Goal: Information Seeking & Learning: Learn about a topic

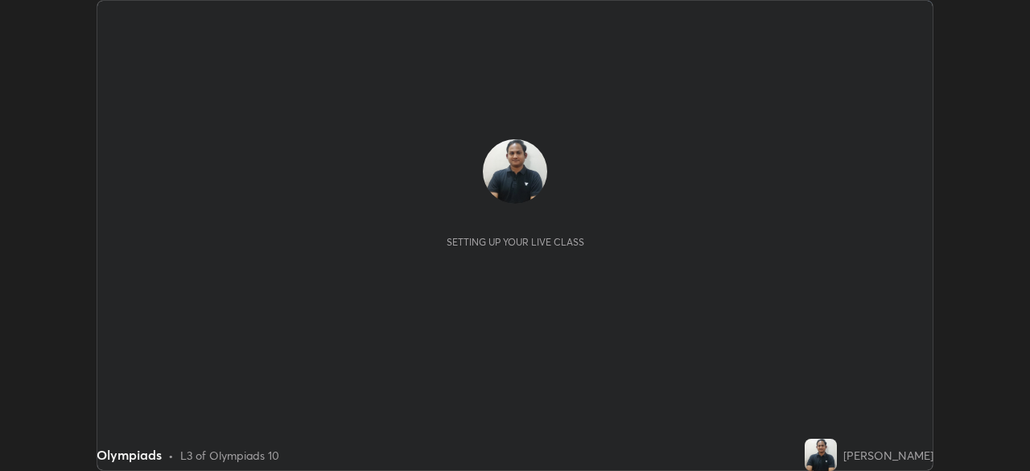
scroll to position [471, 1030]
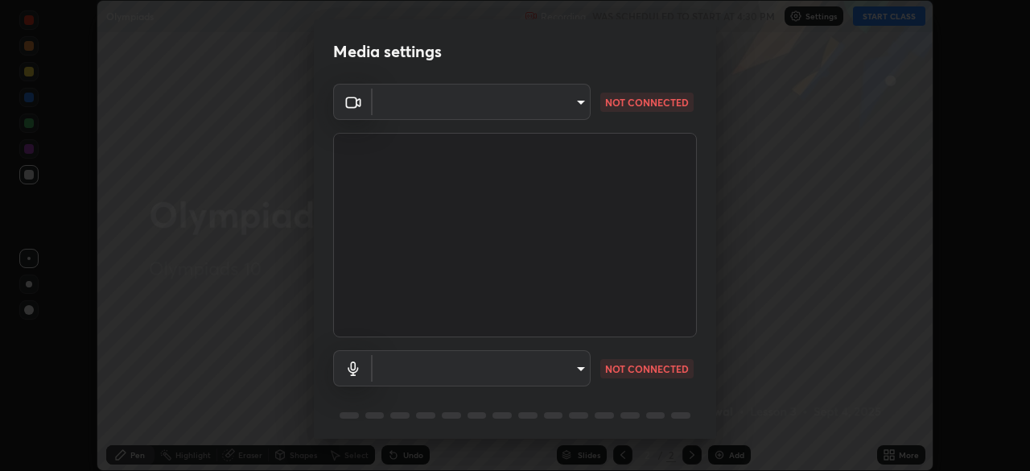
type input "5402053dac797fbd6203b9055fefd71c8703e877445e1219393e3e645ba4b0f2"
type input "communications"
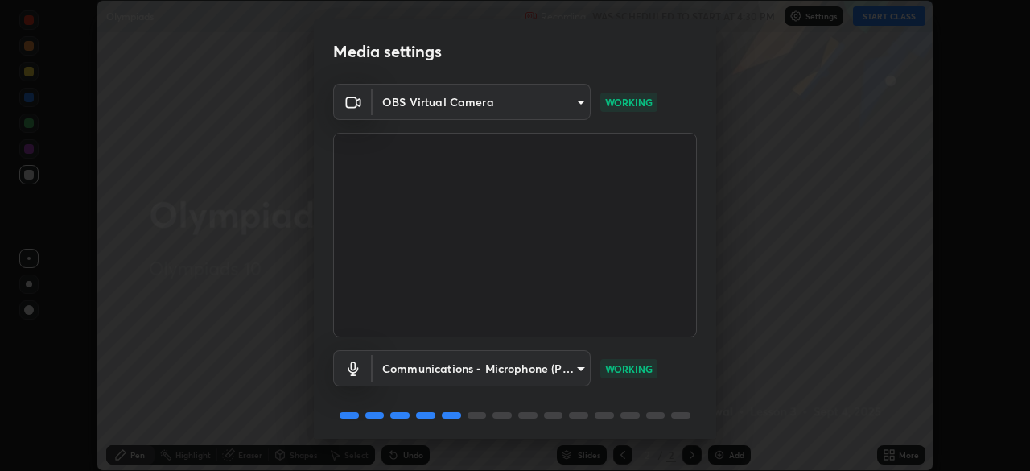
scroll to position [57, 0]
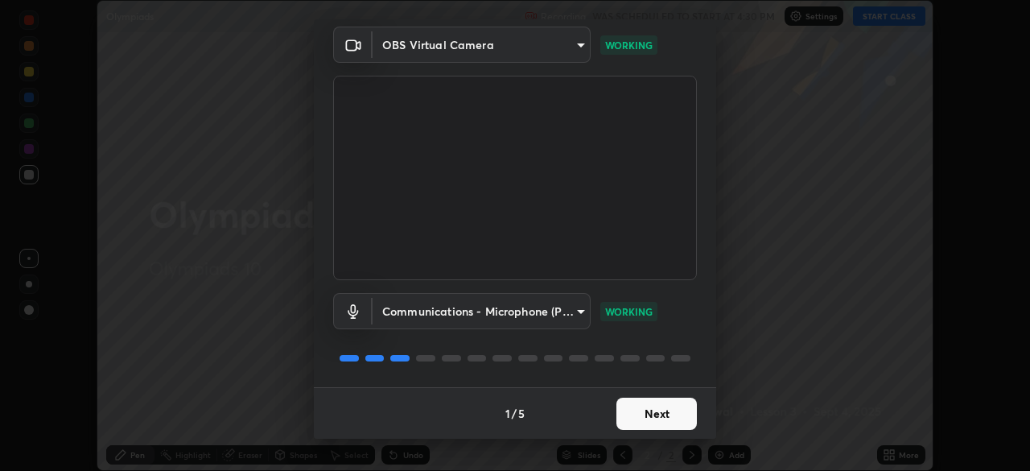
click at [641, 412] on button "Next" at bounding box center [657, 414] width 80 height 32
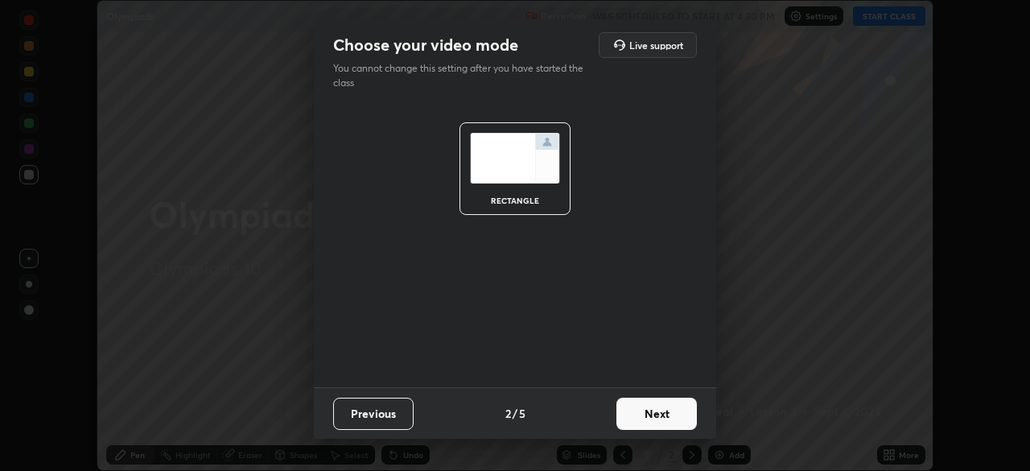
scroll to position [0, 0]
click at [638, 411] on button "Next" at bounding box center [657, 414] width 80 height 32
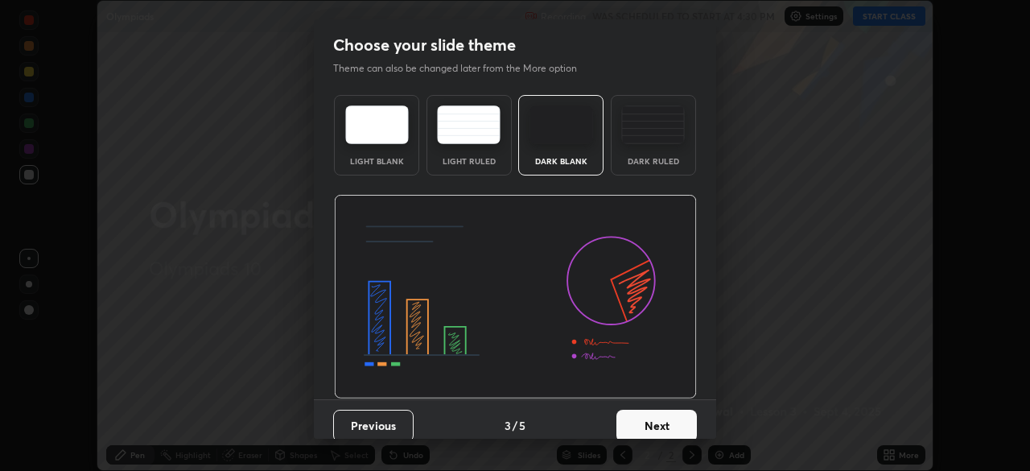
click at [638, 411] on button "Next" at bounding box center [657, 426] width 80 height 32
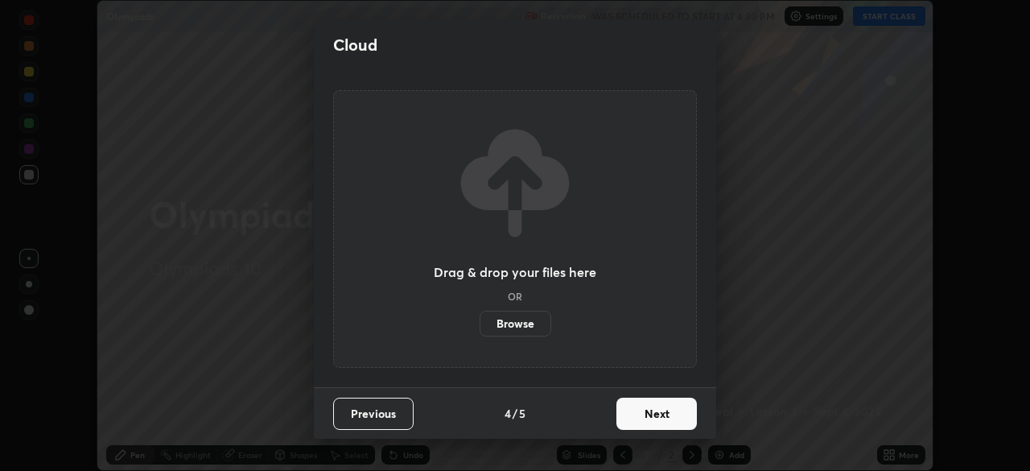
click at [635, 409] on button "Next" at bounding box center [657, 414] width 80 height 32
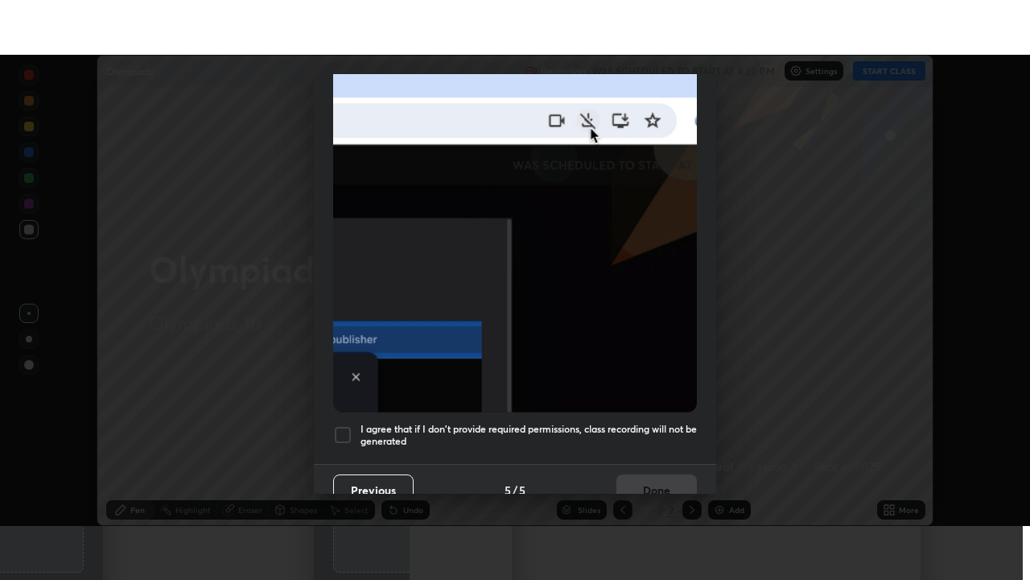
scroll to position [382, 0]
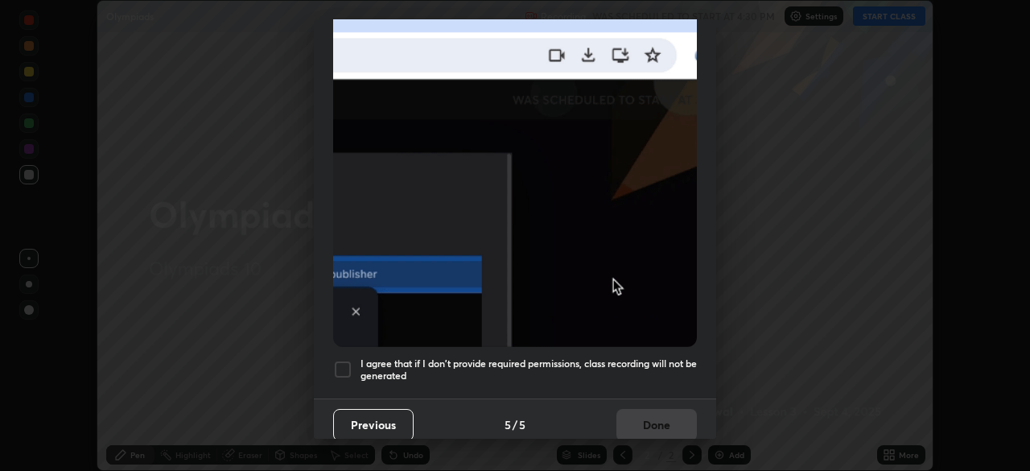
click at [386, 370] on h5 "I agree that if I don't provide required permissions, class recording will not …" at bounding box center [529, 369] width 336 height 25
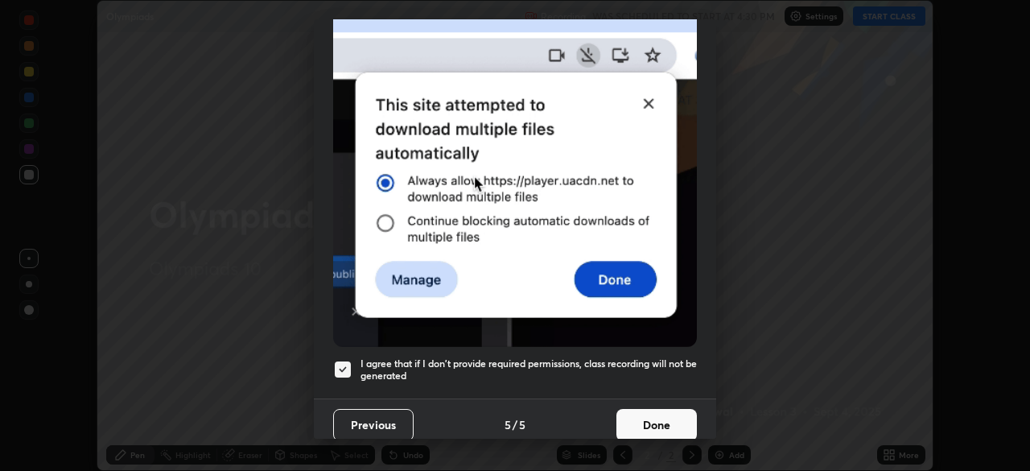
click at [637, 417] on button "Done" at bounding box center [657, 425] width 80 height 32
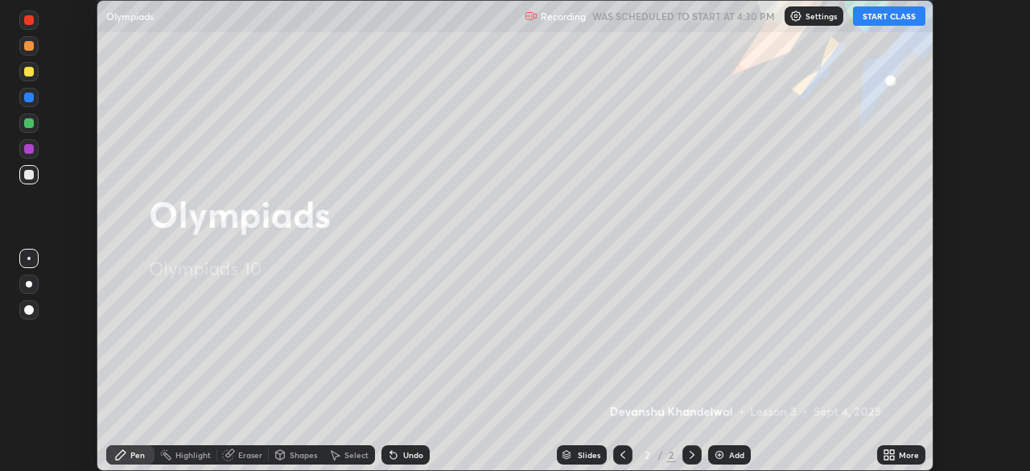
click at [882, 17] on button "START CLASS" at bounding box center [889, 15] width 72 height 19
click at [894, 451] on icon at bounding box center [892, 452] width 4 height 4
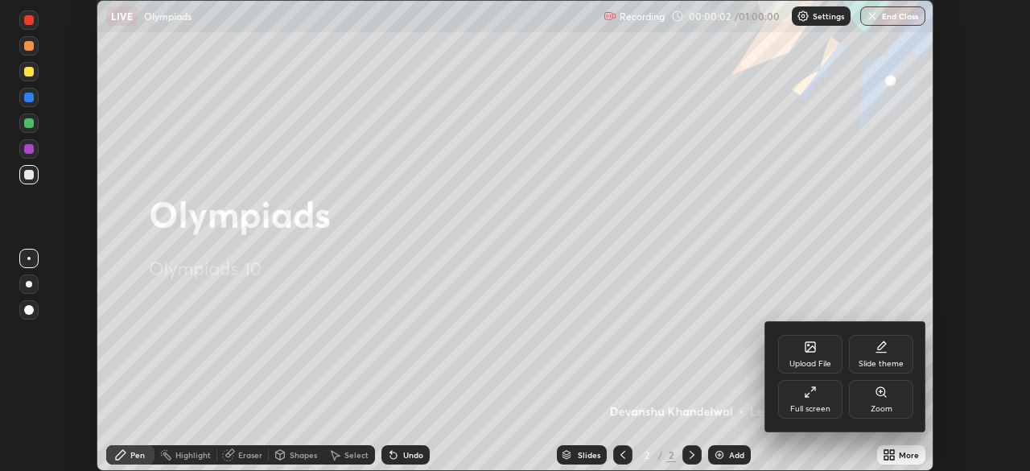
click at [786, 403] on div "Full screen" at bounding box center [810, 399] width 64 height 39
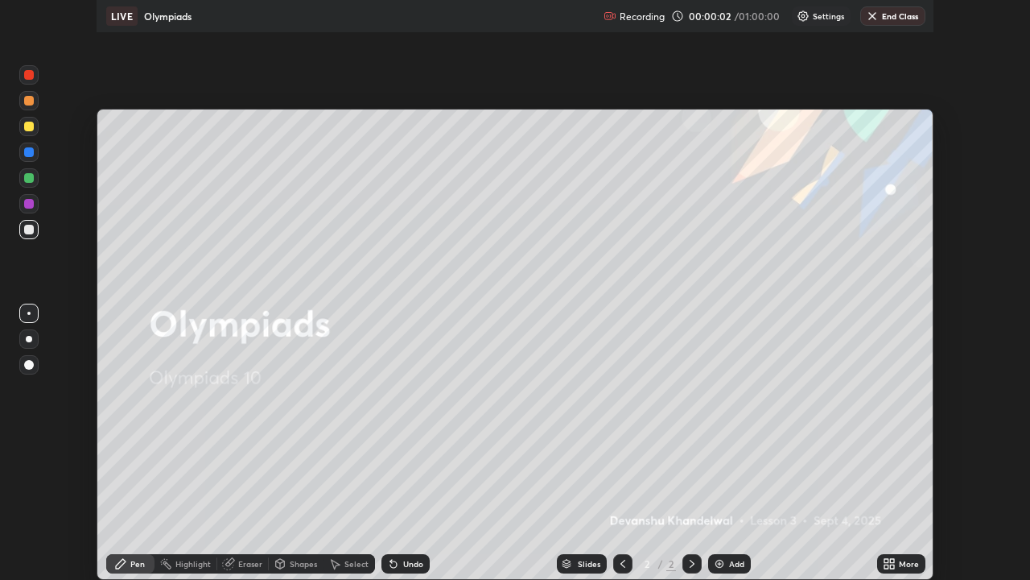
scroll to position [580, 1030]
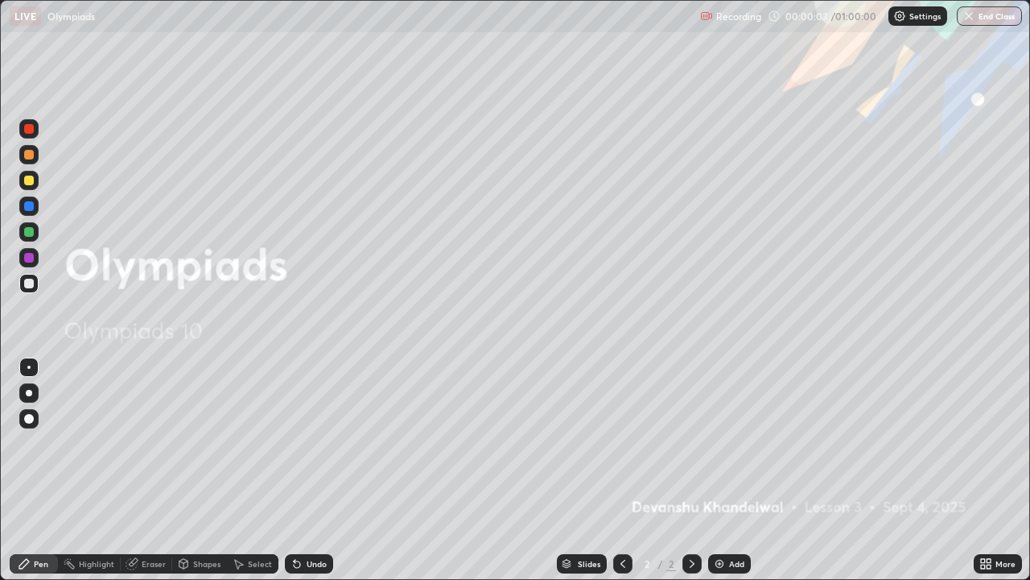
click at [728, 470] on div "Add" at bounding box center [729, 563] width 43 height 19
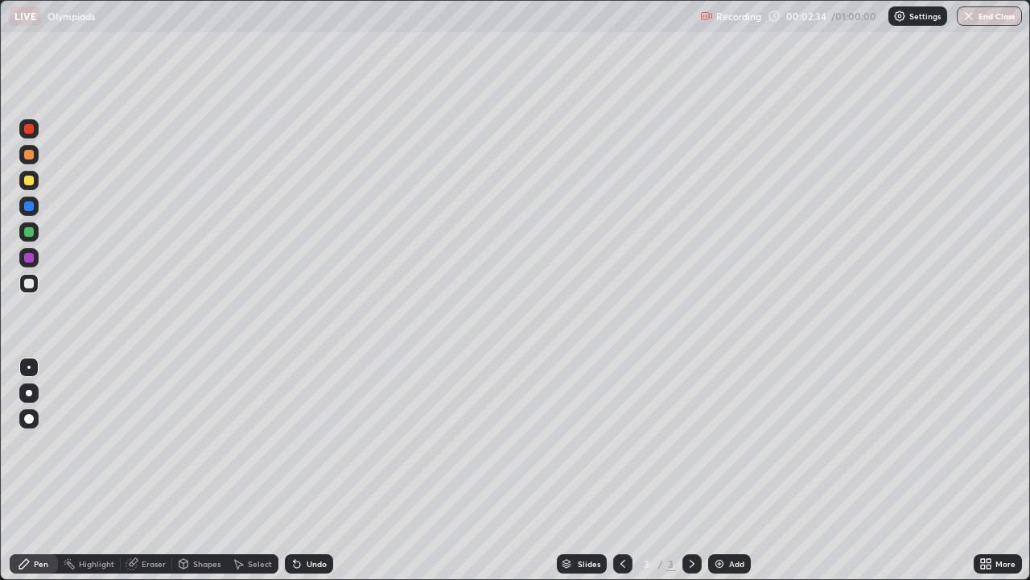
click at [28, 208] on div at bounding box center [29, 206] width 10 height 10
click at [88, 470] on div "Highlight" at bounding box center [96, 563] width 35 height 8
click at [42, 470] on div "Pen" at bounding box center [34, 563] width 48 height 19
click at [29, 230] on div at bounding box center [29, 232] width 10 height 10
click at [295, 470] on div "Undo" at bounding box center [309, 563] width 48 height 19
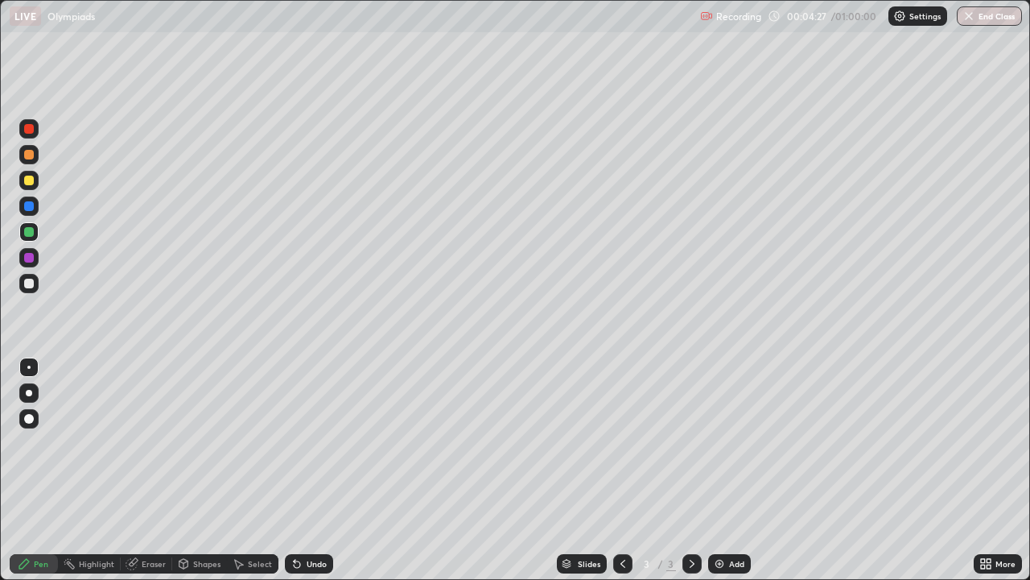
click at [294, 470] on icon at bounding box center [295, 560] width 2 height 2
click at [717, 470] on img at bounding box center [719, 563] width 13 height 13
click at [302, 470] on div "Undo" at bounding box center [309, 563] width 48 height 19
click at [614, 470] on div at bounding box center [622, 563] width 19 height 19
click at [688, 470] on icon at bounding box center [692, 563] width 13 height 13
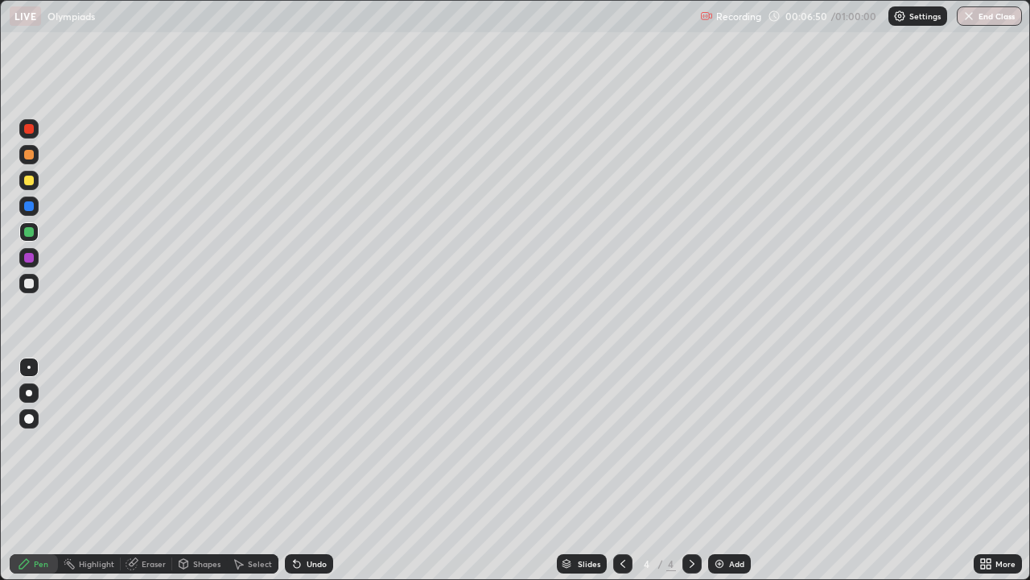
click at [620, 470] on icon at bounding box center [623, 563] width 13 height 13
click at [301, 470] on div "Undo" at bounding box center [309, 563] width 48 height 19
click at [294, 470] on icon at bounding box center [295, 560] width 2 height 2
click at [691, 470] on icon at bounding box center [692, 563] width 13 height 13
click at [614, 470] on div at bounding box center [622, 563] width 19 height 19
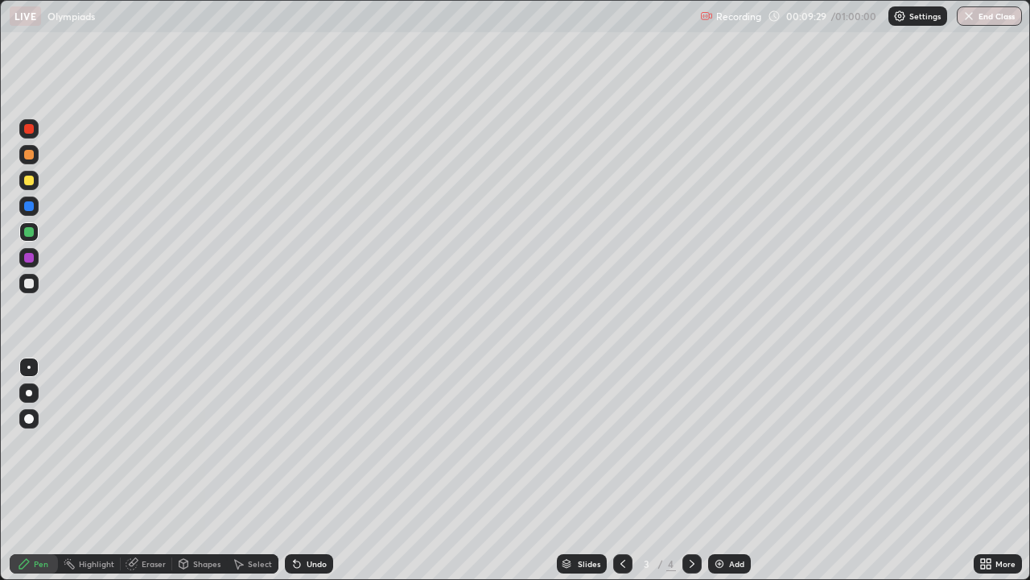
click at [17, 398] on div at bounding box center [29, 393] width 26 height 26
click at [29, 367] on div at bounding box center [28, 366] width 3 height 3
click at [687, 470] on div at bounding box center [692, 563] width 19 height 19
click at [639, 470] on div "4" at bounding box center [647, 564] width 16 height 10
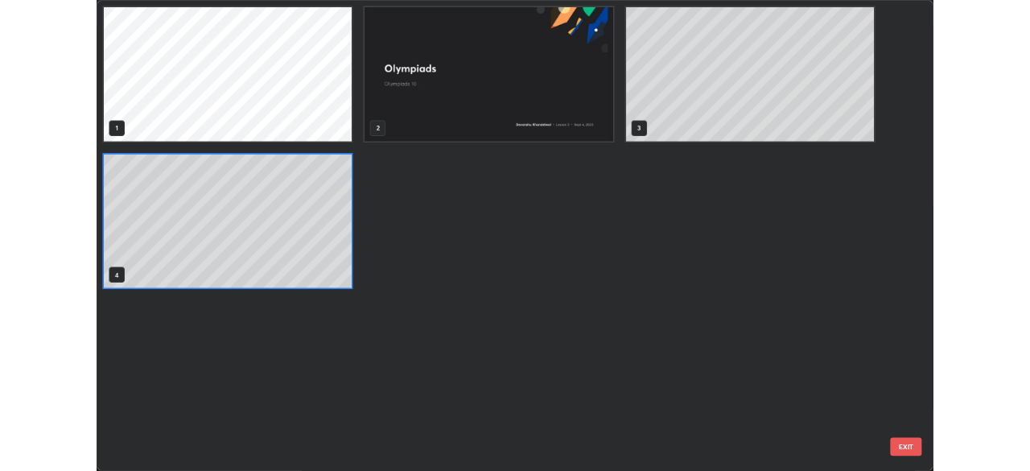
scroll to position [573, 1021]
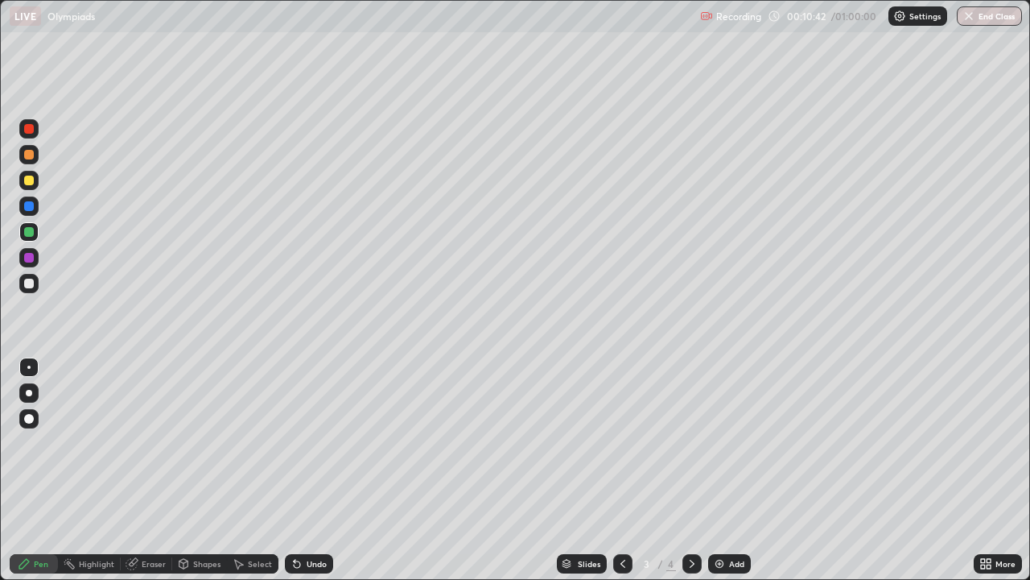
click at [30, 285] on div at bounding box center [29, 284] width 10 height 10
click at [716, 470] on img at bounding box center [719, 563] width 13 height 13
click at [614, 470] on div at bounding box center [622, 563] width 19 height 19
click at [683, 470] on div at bounding box center [692, 563] width 19 height 19
click at [691, 470] on icon at bounding box center [692, 563] width 13 height 13
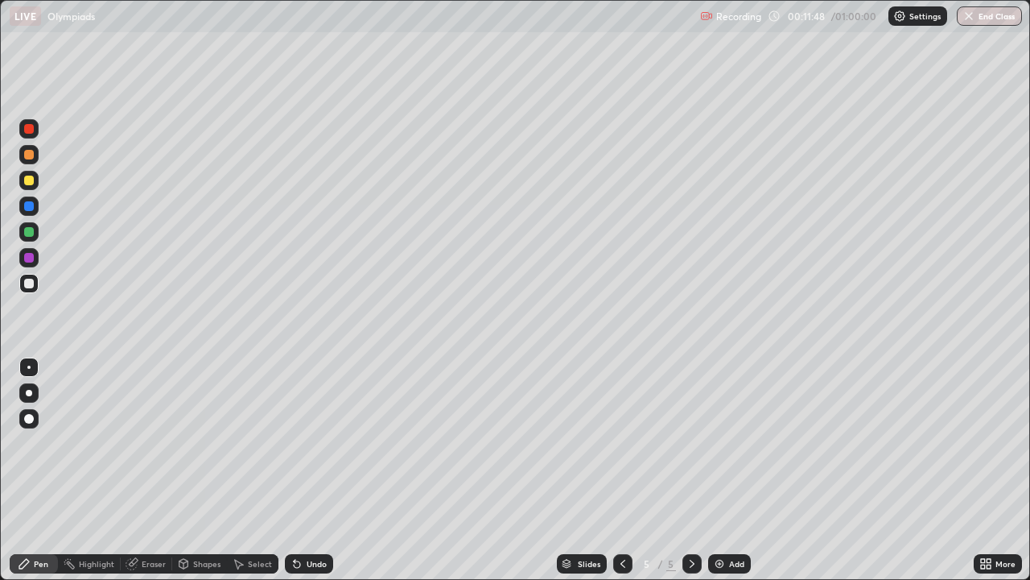
click at [683, 470] on div at bounding box center [692, 563] width 19 height 32
click at [628, 470] on div at bounding box center [622, 563] width 19 height 19
click at [326, 470] on div "Undo" at bounding box center [309, 563] width 48 height 19
click at [621, 470] on icon at bounding box center [623, 563] width 13 height 13
click at [621, 470] on icon at bounding box center [623, 563] width 5 height 8
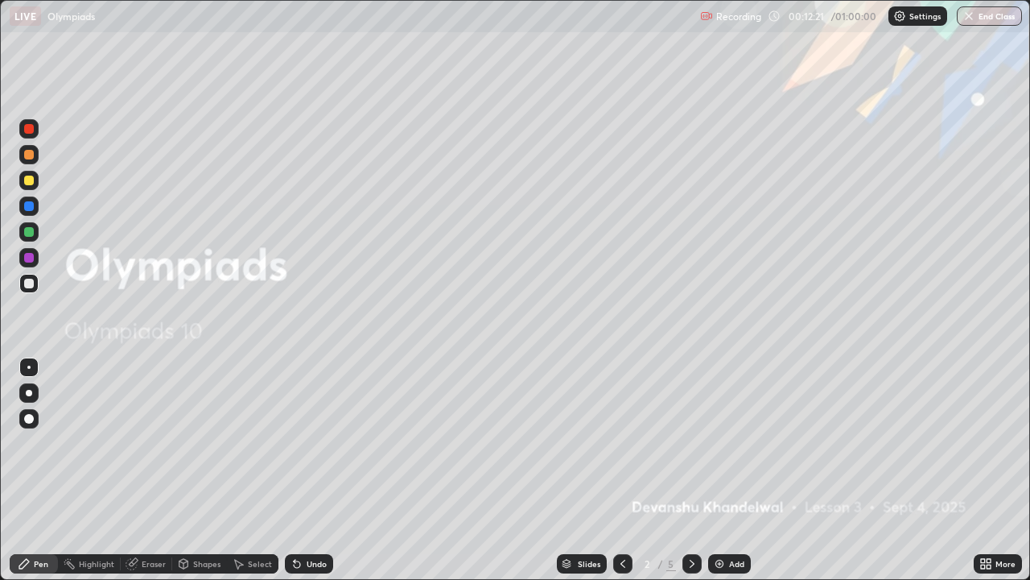
click at [685, 470] on div at bounding box center [692, 563] width 19 height 32
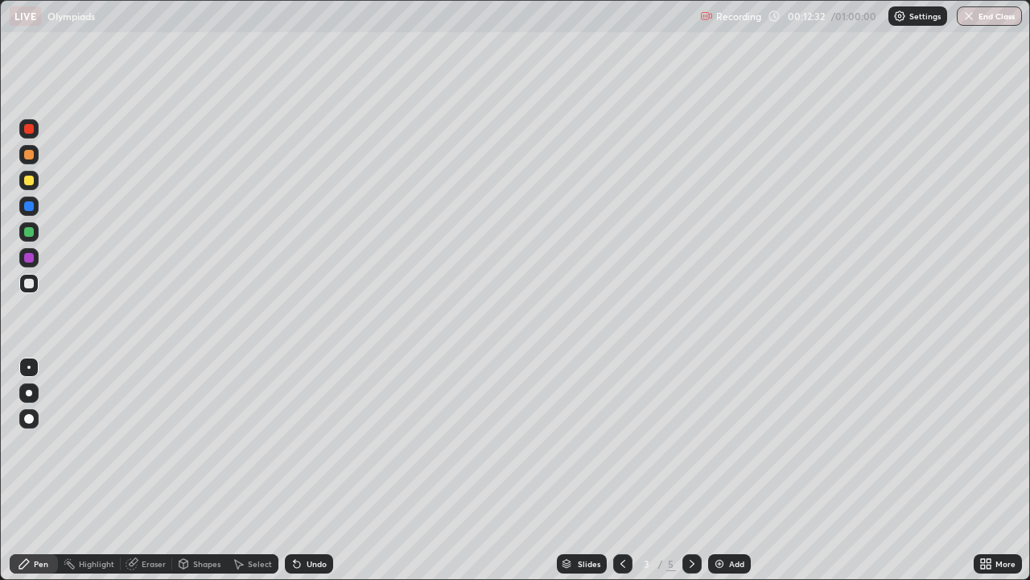
click at [686, 470] on icon at bounding box center [692, 563] width 13 height 13
click at [721, 470] on img at bounding box center [719, 563] width 13 height 13
click at [138, 470] on div "Eraser" at bounding box center [147, 563] width 52 height 19
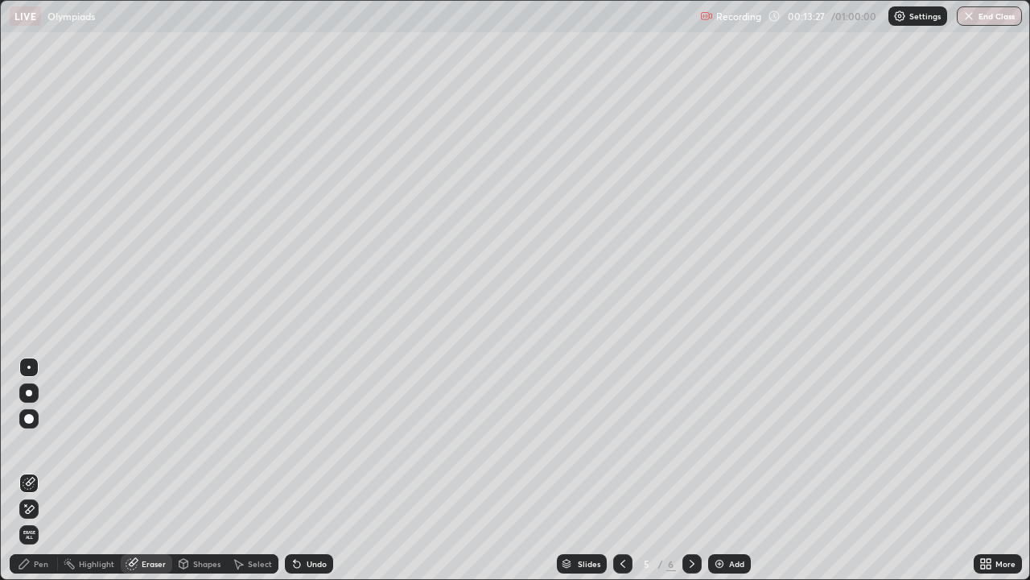
click at [13, 470] on div "Pen" at bounding box center [34, 563] width 48 height 19
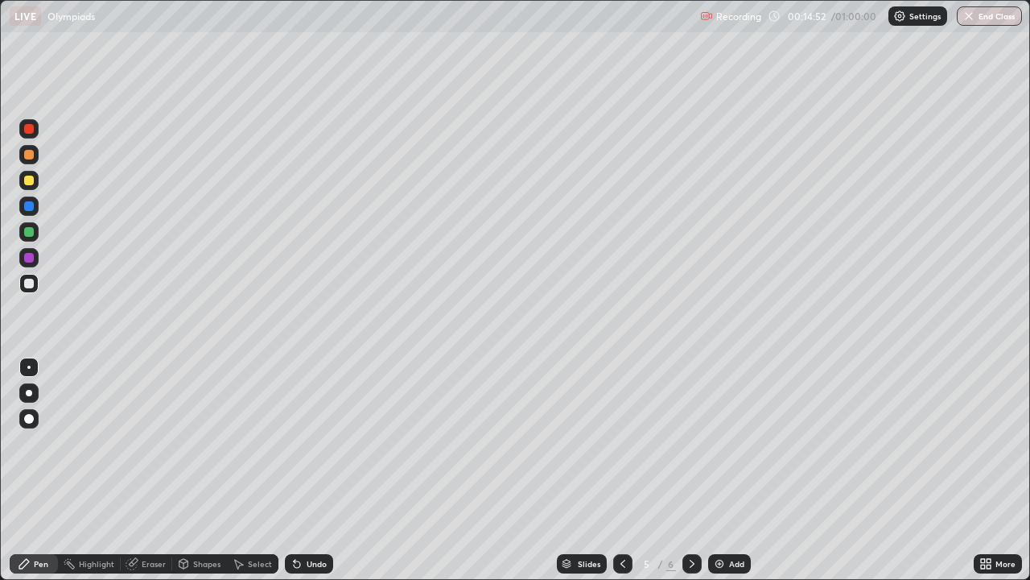
click at [26, 262] on div at bounding box center [29, 258] width 10 height 10
click at [710, 470] on div "Add" at bounding box center [729, 563] width 43 height 19
click at [615, 470] on div at bounding box center [622, 563] width 19 height 19
click at [688, 470] on icon at bounding box center [692, 563] width 13 height 13
click at [33, 287] on div at bounding box center [29, 284] width 10 height 10
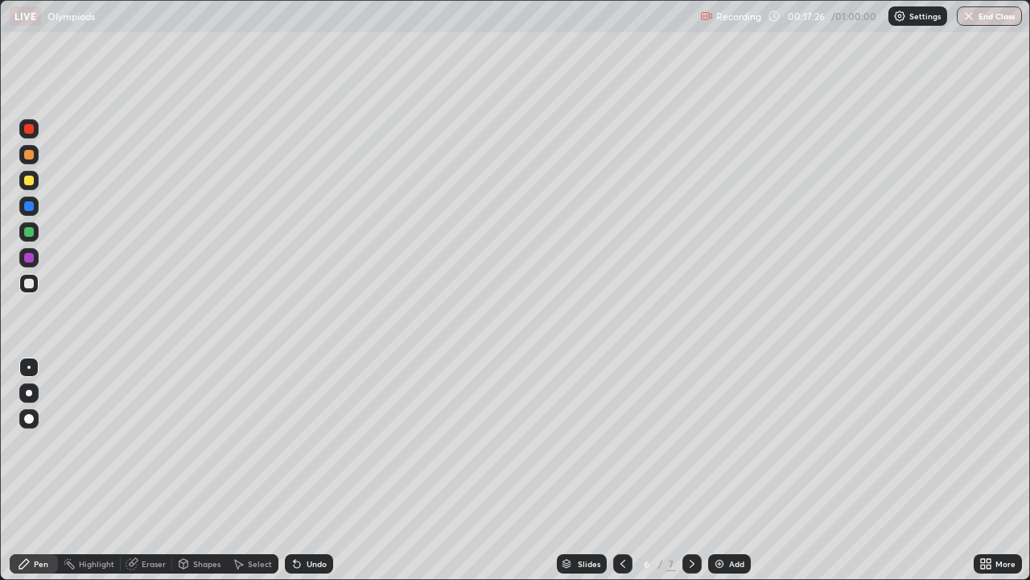
click at [310, 470] on div "Undo" at bounding box center [309, 563] width 48 height 19
click at [311, 470] on div "Undo" at bounding box center [309, 563] width 48 height 19
click at [310, 470] on div "Undo" at bounding box center [309, 563] width 48 height 19
click at [305, 470] on div "Undo" at bounding box center [309, 563] width 48 height 19
click at [307, 470] on div "Undo" at bounding box center [317, 563] width 20 height 8
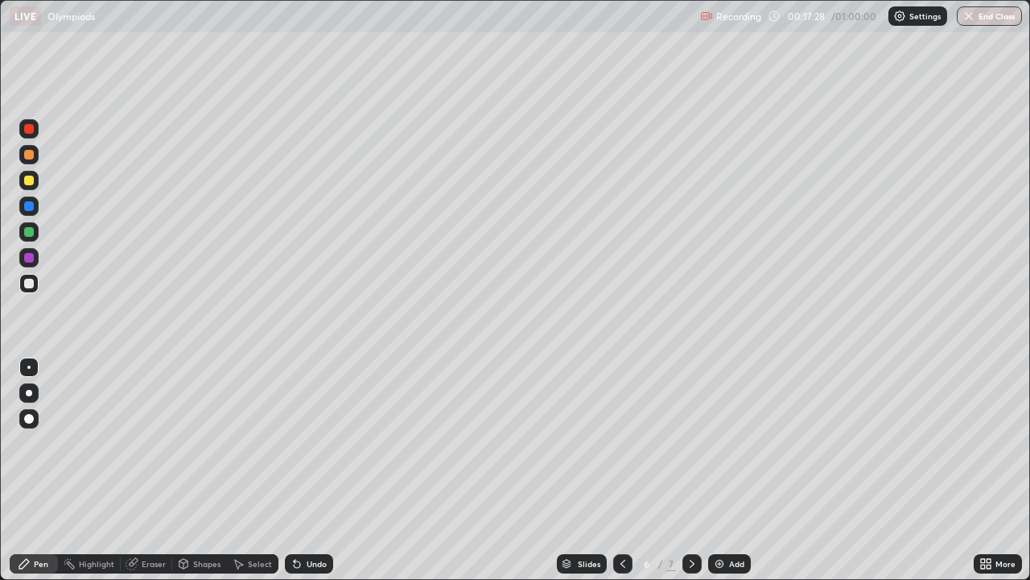
click at [307, 470] on div "Undo" at bounding box center [317, 563] width 20 height 8
click at [691, 470] on icon at bounding box center [692, 563] width 13 height 13
click at [621, 470] on div at bounding box center [622, 563] width 19 height 19
click at [718, 470] on img at bounding box center [719, 563] width 13 height 13
click at [322, 470] on div "Undo" at bounding box center [317, 563] width 20 height 8
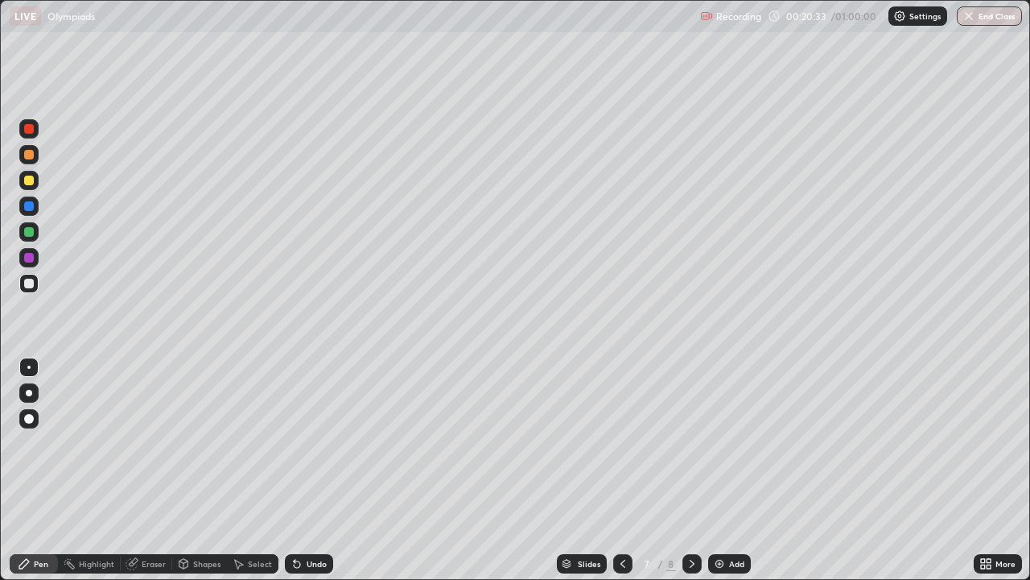
click at [97, 470] on div "Highlight" at bounding box center [96, 563] width 35 height 8
click at [35, 470] on div "Pen" at bounding box center [41, 563] width 14 height 8
click at [720, 470] on div "Add" at bounding box center [729, 563] width 43 height 19
click at [620, 470] on icon at bounding box center [623, 563] width 13 height 13
click at [693, 470] on icon at bounding box center [692, 563] width 13 height 13
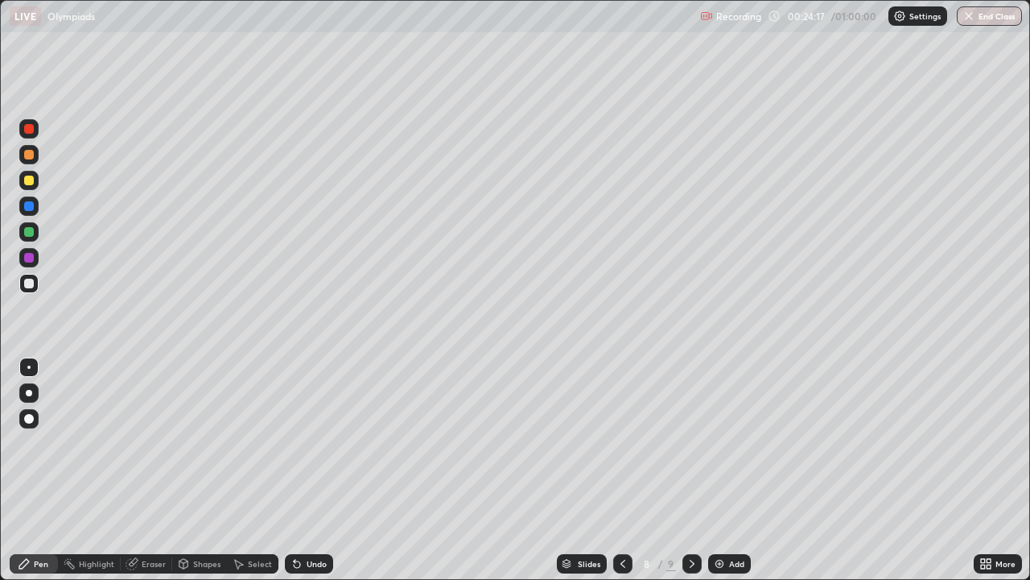
click at [621, 470] on icon at bounding box center [623, 563] width 13 height 13
click at [718, 470] on img at bounding box center [719, 563] width 13 height 13
click at [313, 470] on div "Undo" at bounding box center [317, 563] width 20 height 8
click at [307, 470] on div "Undo" at bounding box center [317, 563] width 20 height 8
click at [313, 470] on div "Undo" at bounding box center [317, 563] width 20 height 8
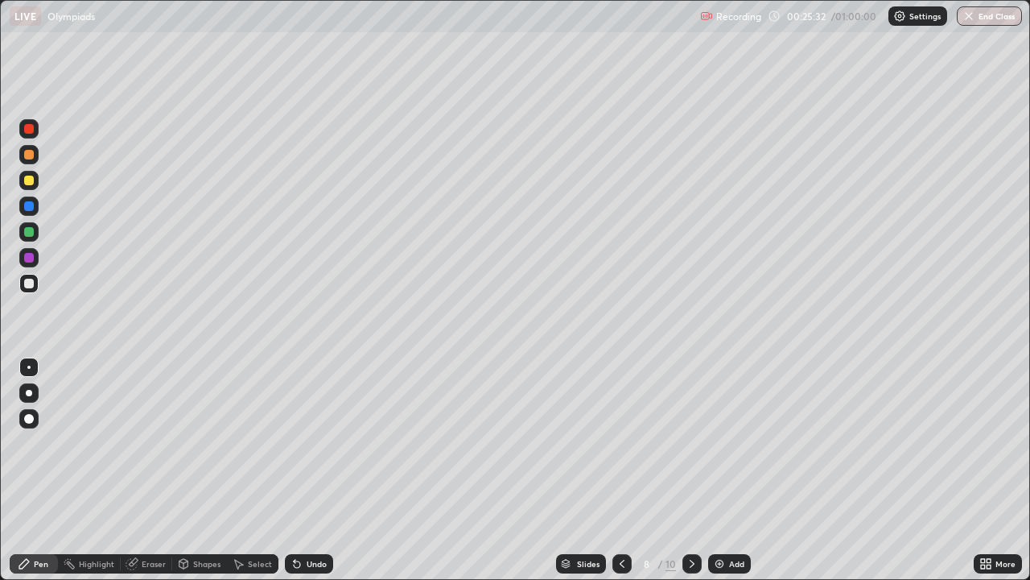
click at [307, 470] on div "Undo" at bounding box center [317, 563] width 20 height 8
click at [316, 470] on div "Undo" at bounding box center [317, 563] width 20 height 8
click at [303, 470] on div "Undo" at bounding box center [309, 563] width 48 height 19
click at [308, 470] on div "Undo" at bounding box center [309, 563] width 48 height 19
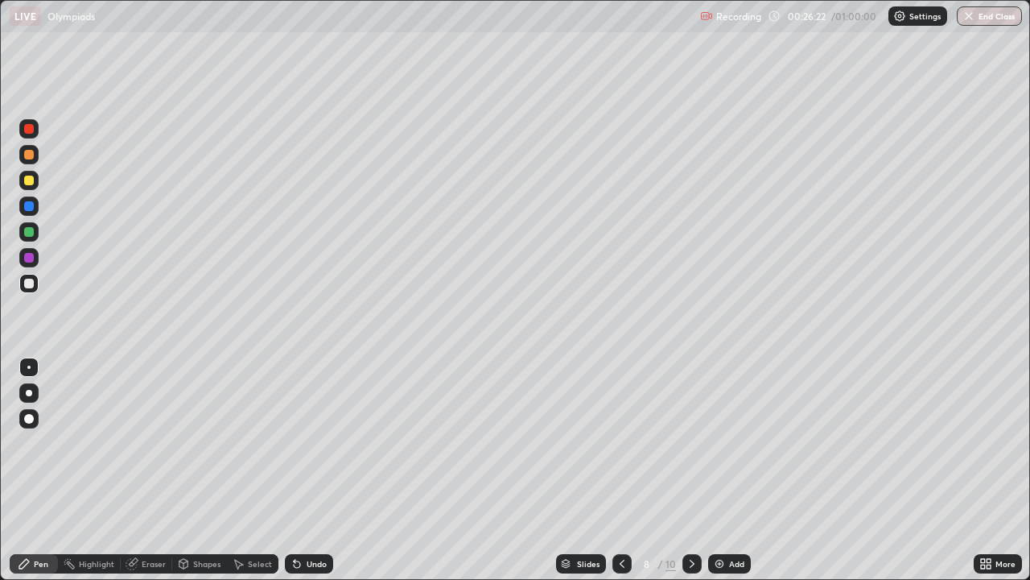
click at [307, 470] on div "Undo" at bounding box center [317, 563] width 20 height 8
click at [23, 257] on div at bounding box center [28, 257] width 19 height 19
click at [93, 470] on div "Highlight" at bounding box center [96, 563] width 35 height 8
click at [35, 470] on div "Pen" at bounding box center [34, 563] width 48 height 19
click at [30, 284] on div at bounding box center [29, 284] width 10 height 10
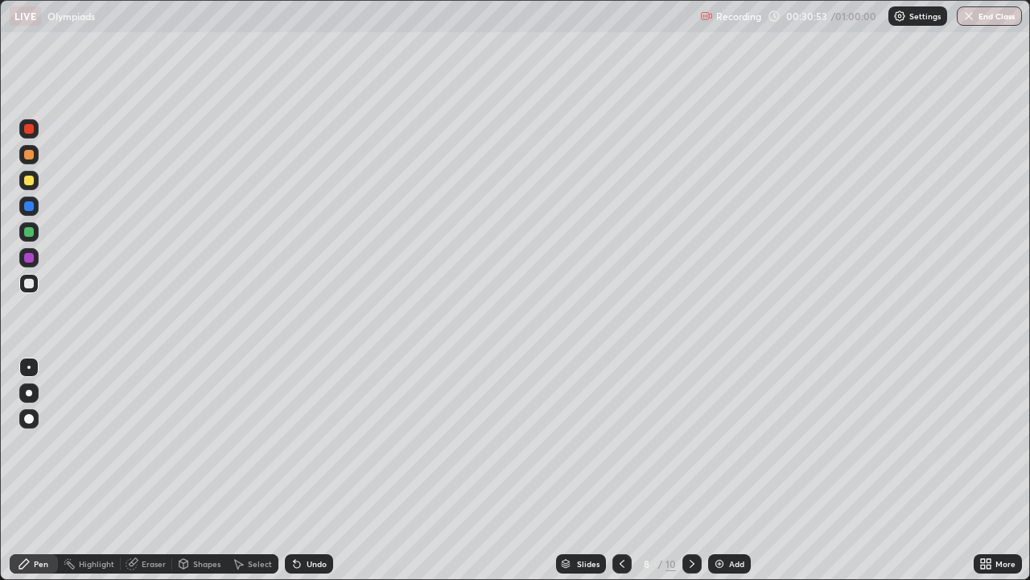
click at [27, 232] on div at bounding box center [29, 232] width 10 height 10
click at [294, 470] on icon at bounding box center [297, 564] width 6 height 6
click at [26, 287] on div at bounding box center [29, 284] width 10 height 10
click at [29, 130] on div at bounding box center [29, 129] width 10 height 10
click at [27, 394] on div at bounding box center [29, 393] width 6 height 6
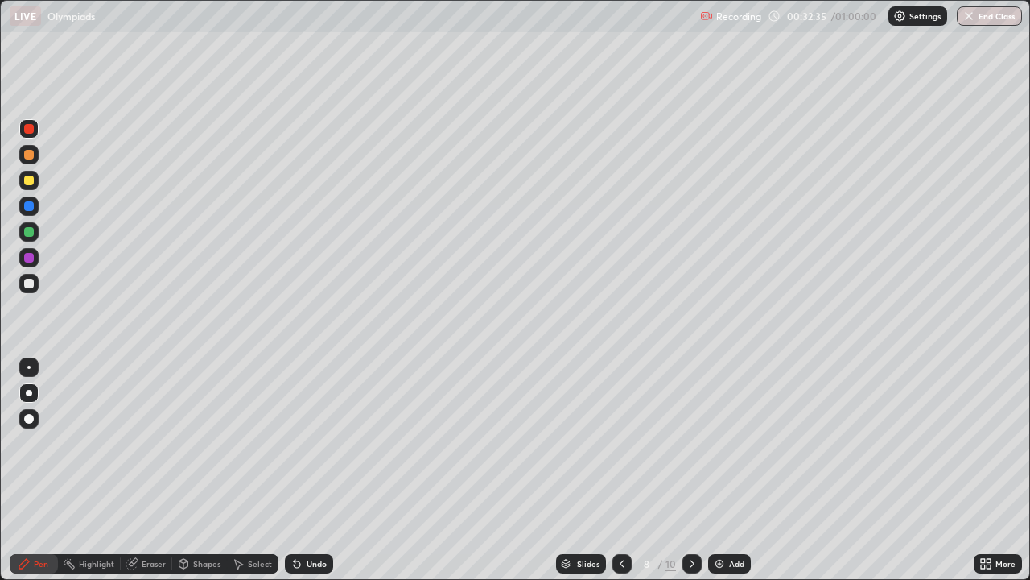
click at [28, 359] on div at bounding box center [28, 366] width 19 height 19
click at [294, 470] on icon at bounding box center [295, 560] width 2 height 2
click at [302, 470] on div "Undo" at bounding box center [309, 563] width 48 height 19
click at [300, 470] on div "Undo" at bounding box center [309, 563] width 48 height 19
click at [290, 470] on div "Undo" at bounding box center [309, 563] width 48 height 19
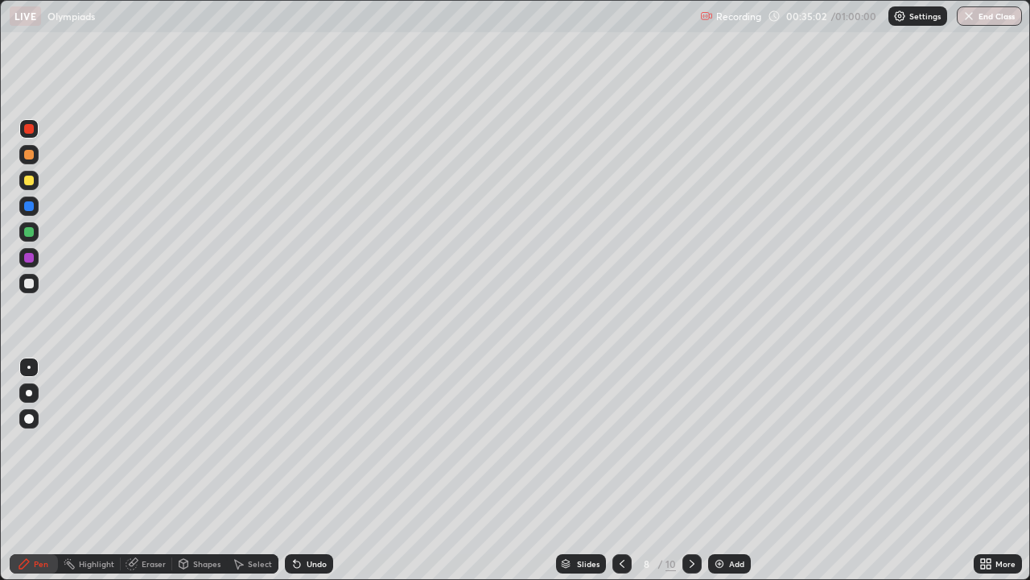
click at [283, 470] on div "Undo" at bounding box center [306, 563] width 55 height 32
click at [290, 470] on div "Undo" at bounding box center [309, 563] width 48 height 19
click at [720, 470] on div "Add" at bounding box center [729, 563] width 43 height 19
click at [294, 470] on icon at bounding box center [295, 560] width 2 height 2
click at [27, 279] on div at bounding box center [29, 284] width 10 height 10
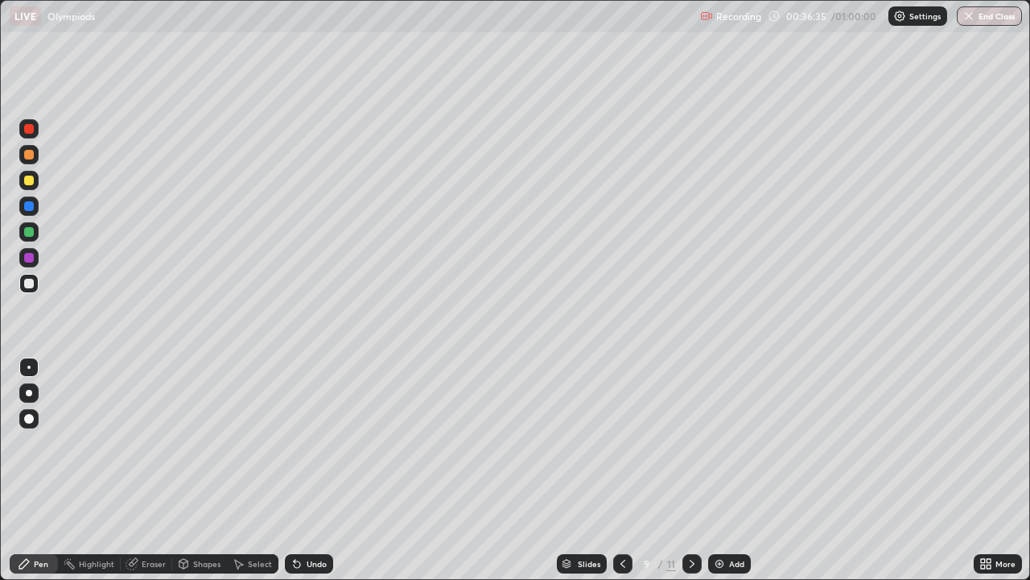
click at [614, 470] on div at bounding box center [622, 563] width 19 height 32
click at [698, 470] on div at bounding box center [692, 563] width 19 height 19
click at [615, 470] on div at bounding box center [622, 563] width 19 height 32
click at [687, 470] on div at bounding box center [692, 563] width 19 height 19
click at [29, 282] on div at bounding box center [29, 284] width 10 height 10
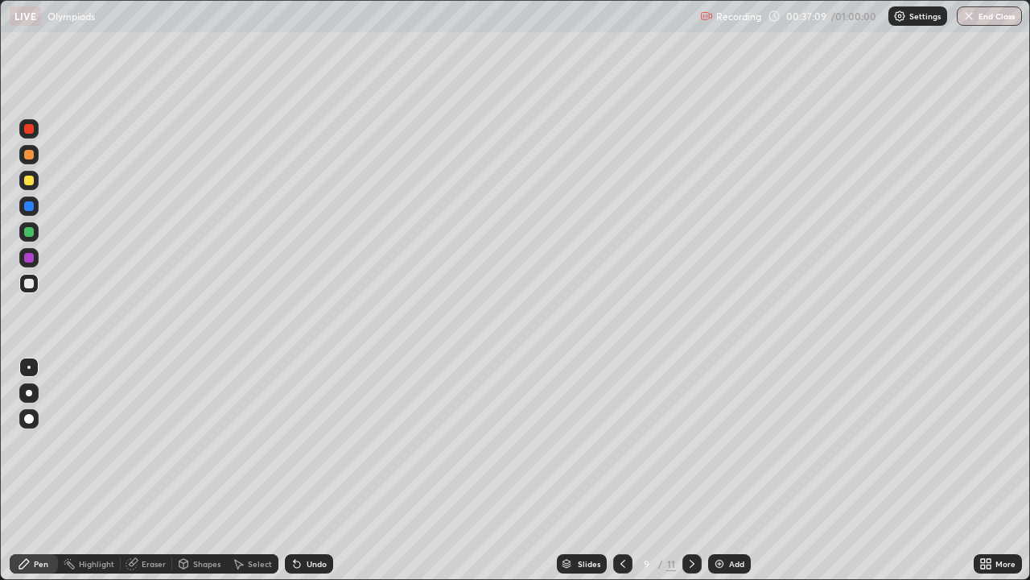
click at [305, 470] on div "Undo" at bounding box center [309, 563] width 48 height 19
click at [29, 253] on div at bounding box center [29, 258] width 10 height 10
click at [315, 470] on div "Undo" at bounding box center [317, 563] width 20 height 8
click at [312, 470] on div "Undo" at bounding box center [317, 563] width 20 height 8
click at [316, 470] on div "Undo" at bounding box center [317, 563] width 20 height 8
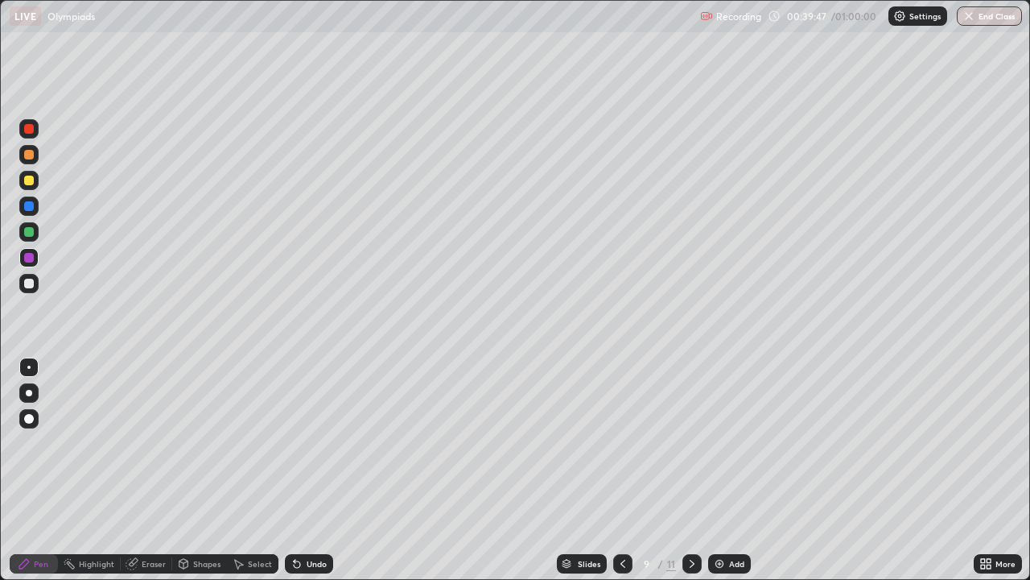
click at [307, 470] on div "Undo" at bounding box center [317, 563] width 20 height 8
click at [622, 470] on icon at bounding box center [623, 563] width 13 height 13
click at [314, 470] on div "Undo" at bounding box center [317, 563] width 20 height 8
click at [312, 470] on div "Undo" at bounding box center [317, 563] width 20 height 8
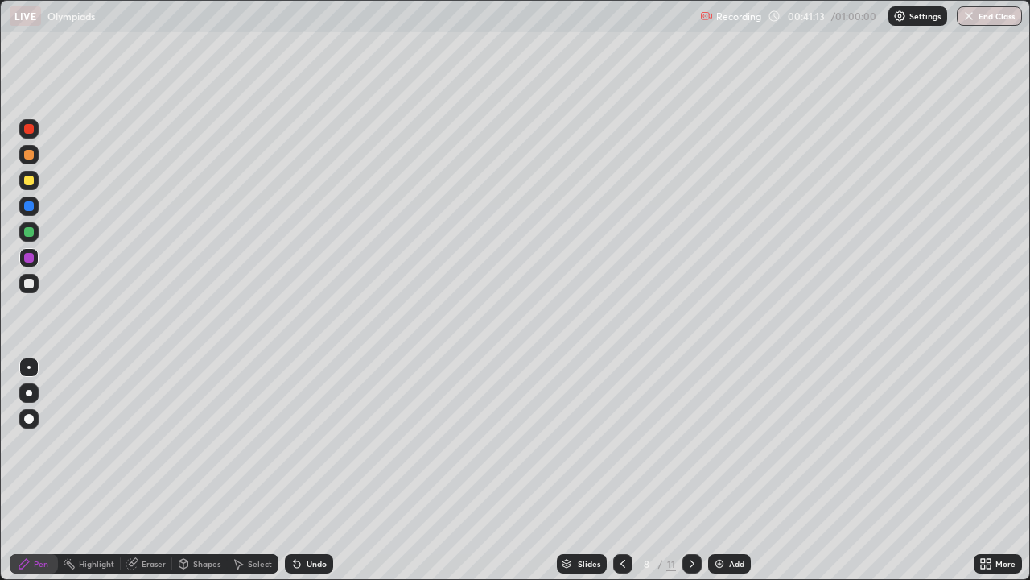
click at [312, 470] on div "Undo" at bounding box center [317, 563] width 20 height 8
click at [294, 470] on icon at bounding box center [295, 560] width 2 height 2
click at [93, 470] on div "Highlight" at bounding box center [96, 563] width 35 height 8
click at [684, 470] on div at bounding box center [692, 563] width 19 height 32
click at [691, 470] on div at bounding box center [692, 563] width 19 height 19
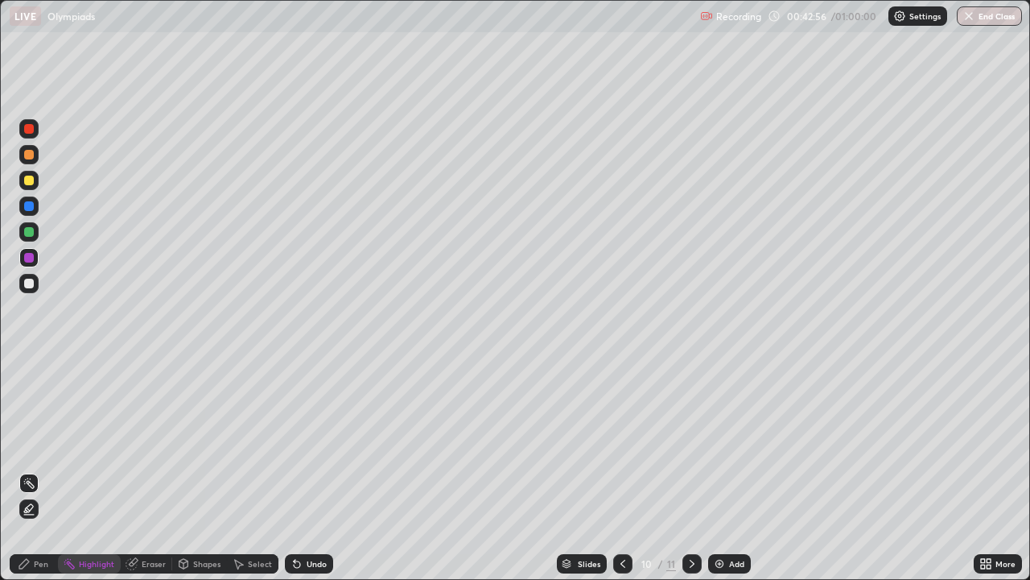
click at [621, 470] on icon at bounding box center [623, 563] width 13 height 13
click at [715, 470] on img at bounding box center [719, 563] width 13 height 13
click at [15, 470] on div "Pen" at bounding box center [34, 563] width 48 height 19
click at [28, 284] on div at bounding box center [29, 284] width 10 height 10
click at [621, 470] on icon at bounding box center [623, 563] width 13 height 13
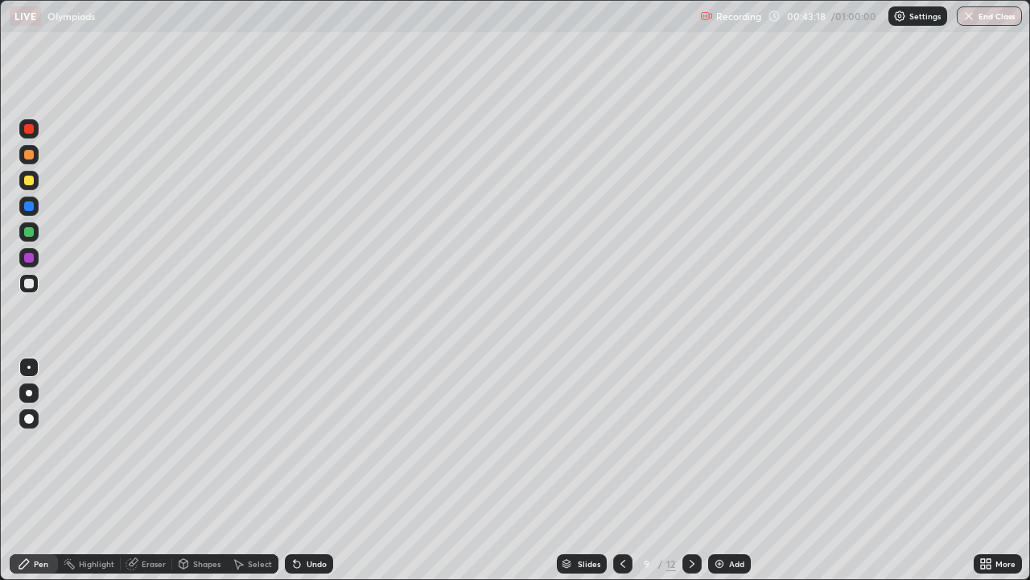
click at [621, 470] on icon at bounding box center [623, 563] width 13 height 13
click at [623, 470] on icon at bounding box center [623, 563] width 13 height 13
click at [621, 470] on icon at bounding box center [623, 563] width 5 height 8
click at [689, 470] on div at bounding box center [692, 563] width 19 height 19
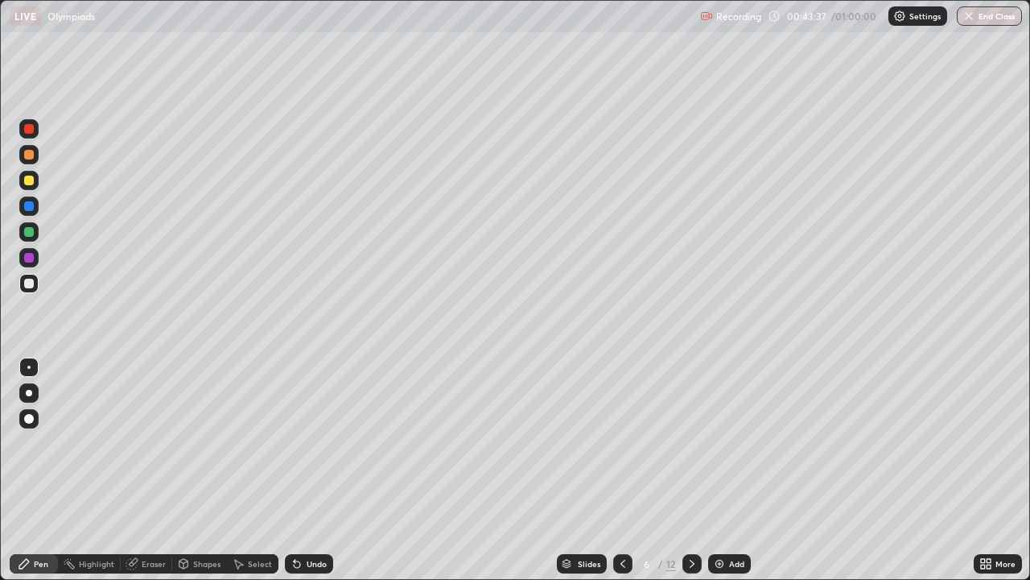
click at [691, 470] on icon at bounding box center [692, 563] width 13 height 13
click at [691, 470] on div at bounding box center [692, 563] width 19 height 19
click at [691, 470] on icon at bounding box center [692, 563] width 13 height 13
click at [683, 470] on div at bounding box center [692, 563] width 19 height 19
click at [691, 470] on icon at bounding box center [692, 563] width 13 height 13
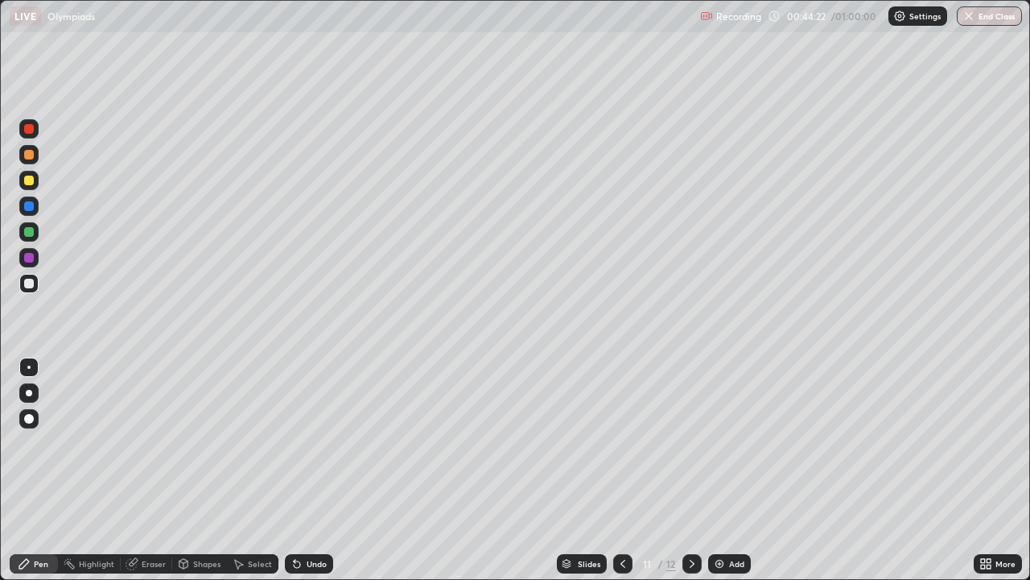
click at [621, 470] on icon at bounding box center [623, 563] width 13 height 13
click at [713, 470] on img at bounding box center [719, 563] width 13 height 13
click at [302, 470] on div "Undo" at bounding box center [309, 563] width 48 height 19
click at [301, 470] on div "Undo" at bounding box center [309, 563] width 48 height 19
click at [303, 470] on div "Undo" at bounding box center [309, 563] width 48 height 19
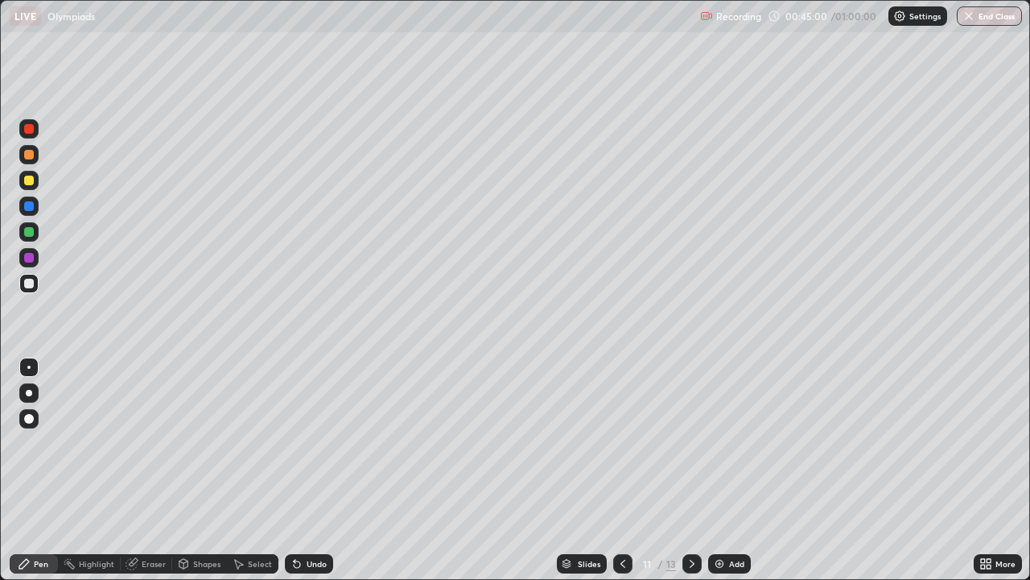
click at [307, 470] on div "Undo" at bounding box center [317, 563] width 20 height 8
click at [151, 470] on div "Eraser" at bounding box center [154, 563] width 24 height 8
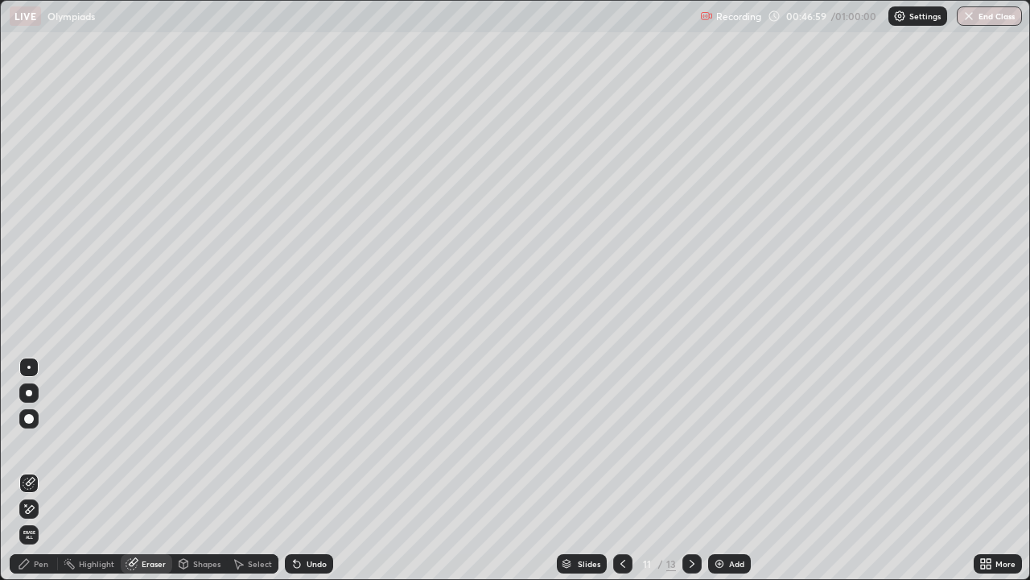
click at [19, 470] on icon at bounding box center [24, 563] width 13 height 13
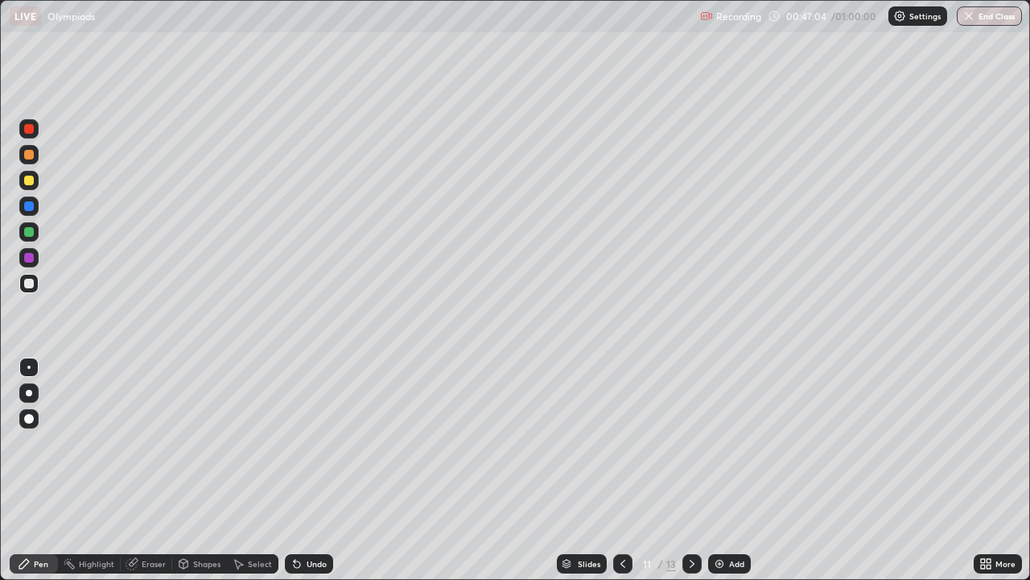
click at [145, 470] on div "Eraser" at bounding box center [154, 563] width 24 height 8
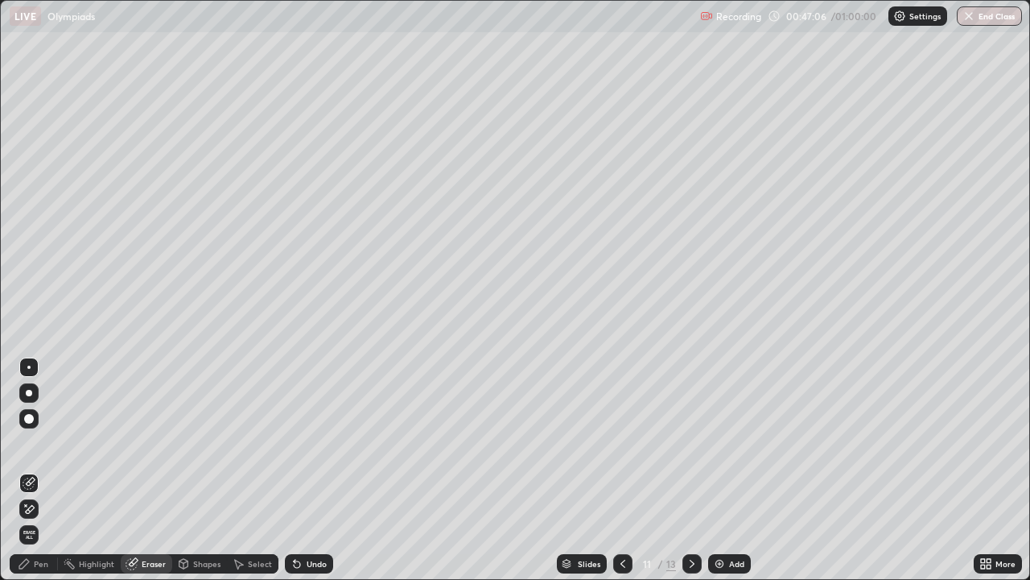
click at [46, 470] on div "Pen" at bounding box center [34, 563] width 48 height 19
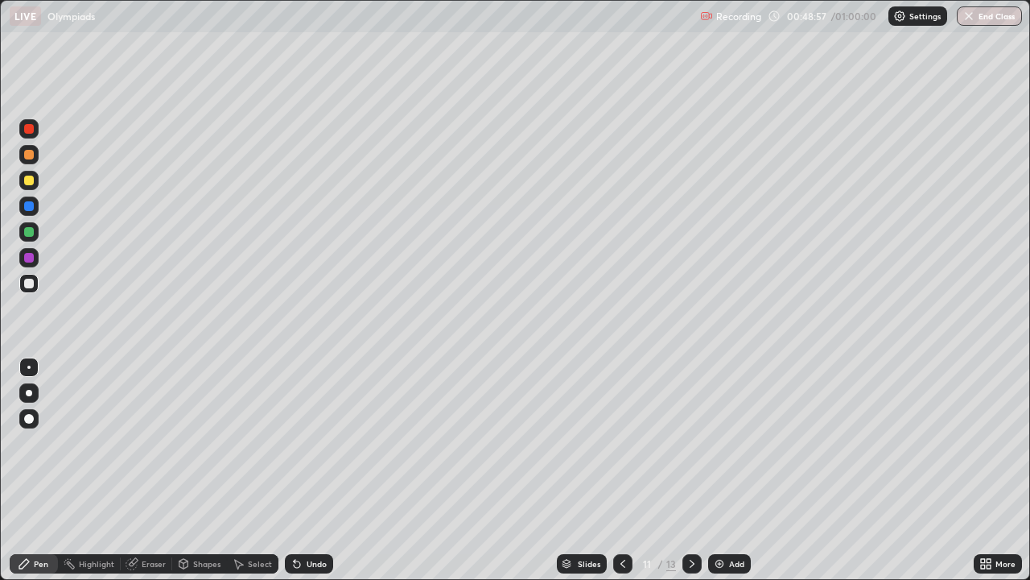
click at [686, 470] on icon at bounding box center [692, 563] width 13 height 13
click at [617, 470] on icon at bounding box center [623, 563] width 13 height 13
click at [719, 470] on img at bounding box center [719, 563] width 13 height 13
click at [613, 470] on div at bounding box center [622, 563] width 19 height 32
click at [22, 184] on div at bounding box center [28, 180] width 19 height 19
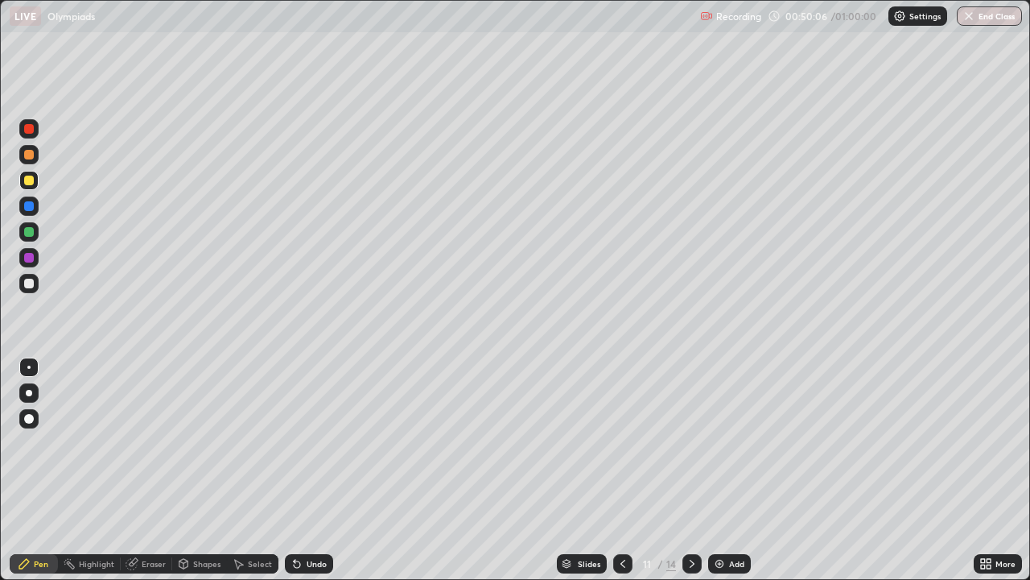
click at [27, 418] on div at bounding box center [29, 419] width 10 height 10
click at [35, 366] on div at bounding box center [28, 366] width 19 height 19
click at [716, 470] on img at bounding box center [719, 563] width 13 height 13
click at [973, 20] on img "button" at bounding box center [970, 16] width 13 height 13
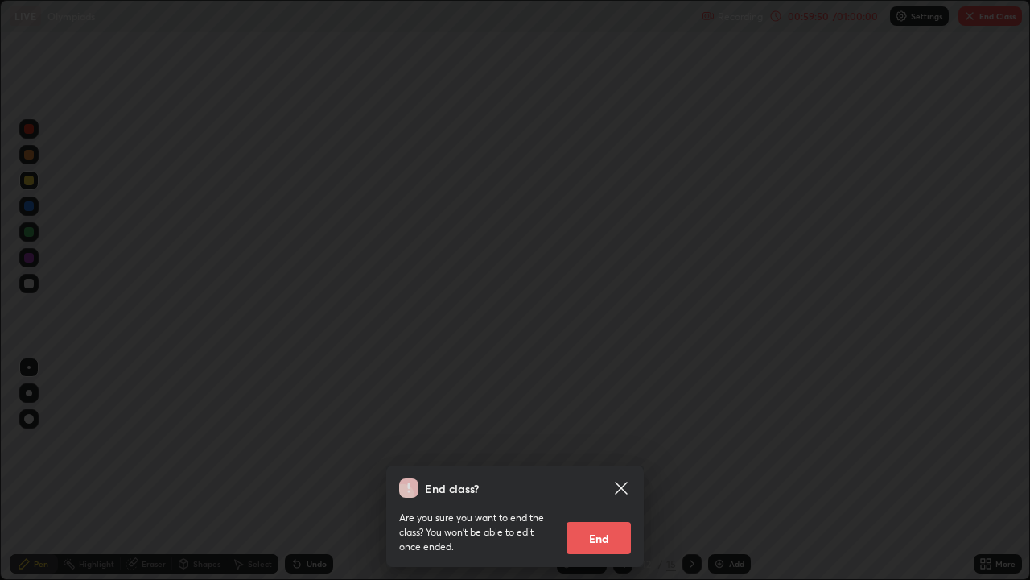
click at [584, 470] on button "End" at bounding box center [599, 538] width 64 height 32
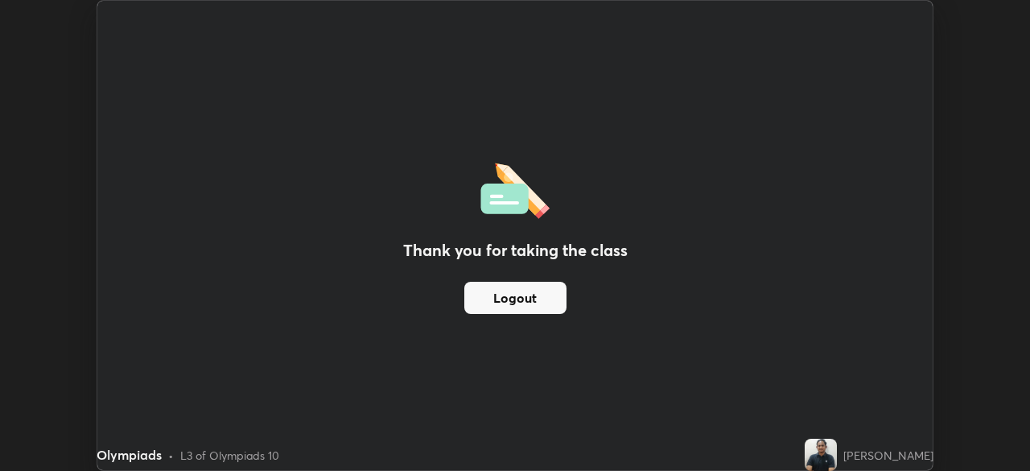
scroll to position [80025, 79465]
